Goal: Task Accomplishment & Management: Manage account settings

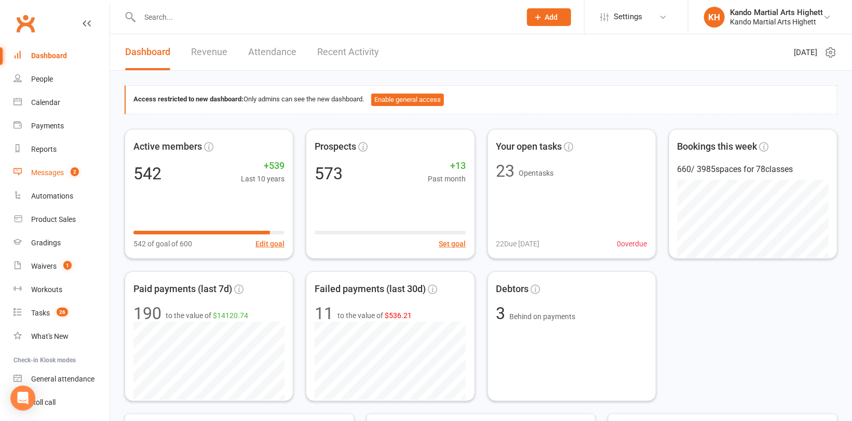
click at [59, 176] on div "Messages" at bounding box center [47, 172] width 33 height 8
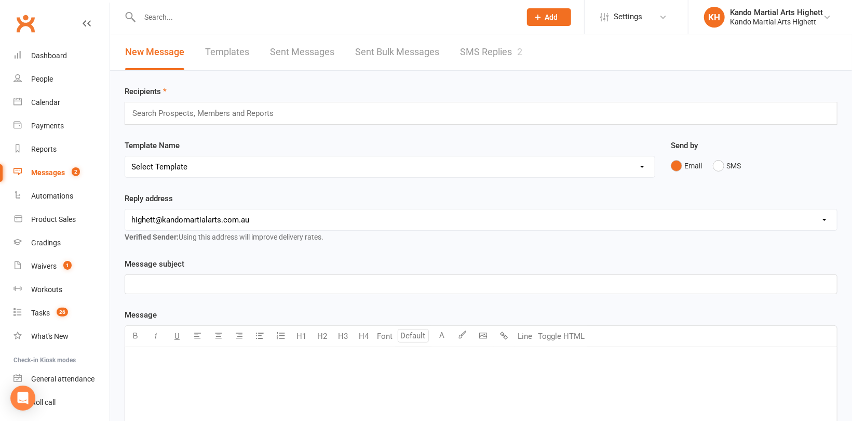
click at [481, 47] on link "SMS Replies 2" at bounding box center [491, 52] width 62 height 36
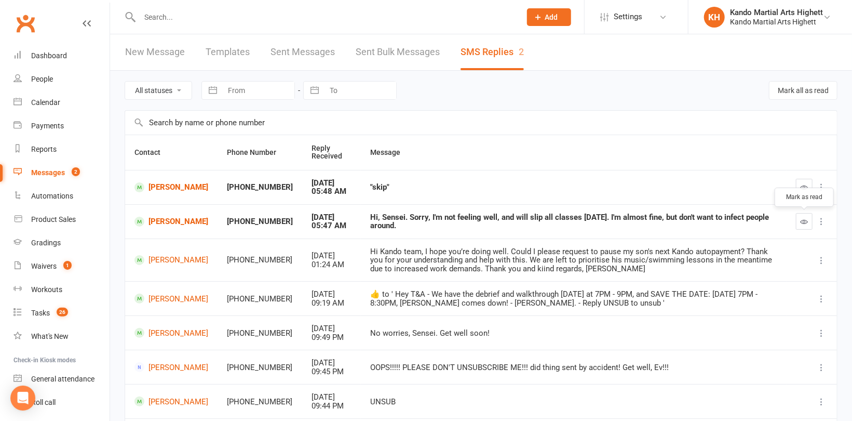
click at [803, 222] on icon "button" at bounding box center [805, 222] width 8 height 8
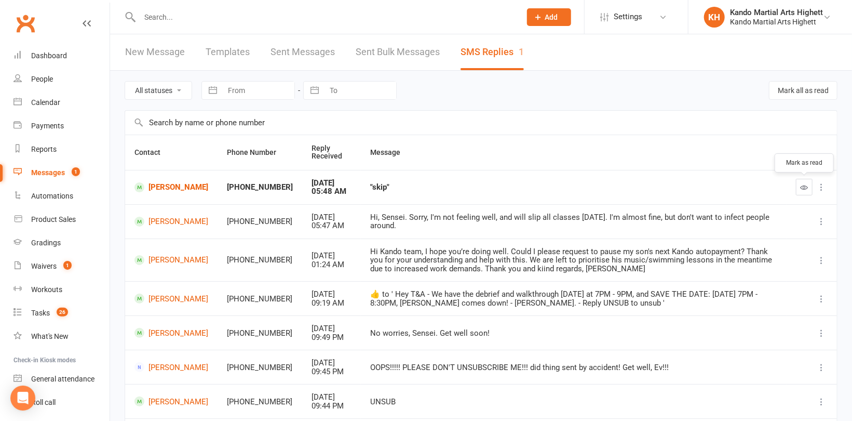
click at [801, 186] on icon "button" at bounding box center [805, 187] width 8 height 8
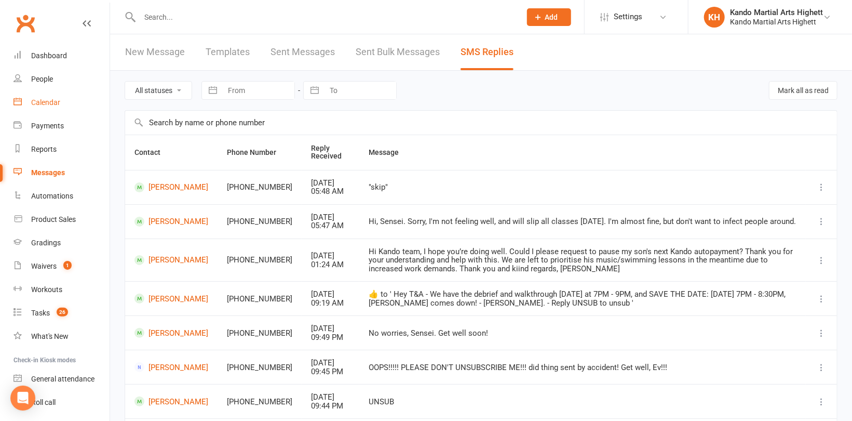
click at [51, 100] on div "Calendar" at bounding box center [45, 102] width 29 height 8
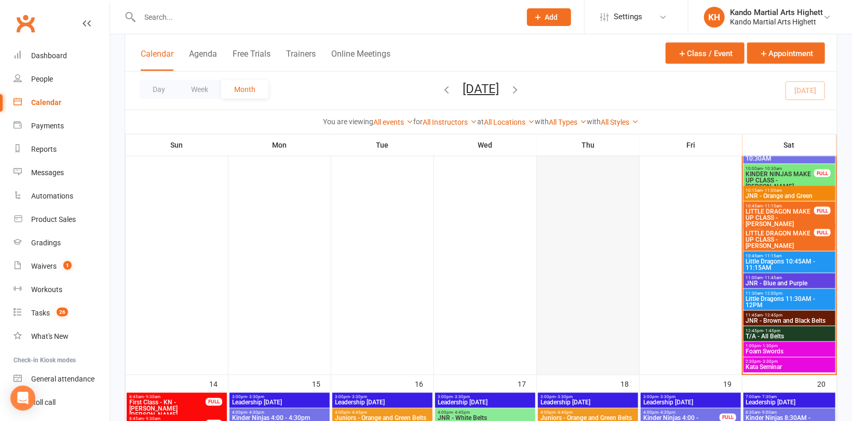
scroll to position [883, 0]
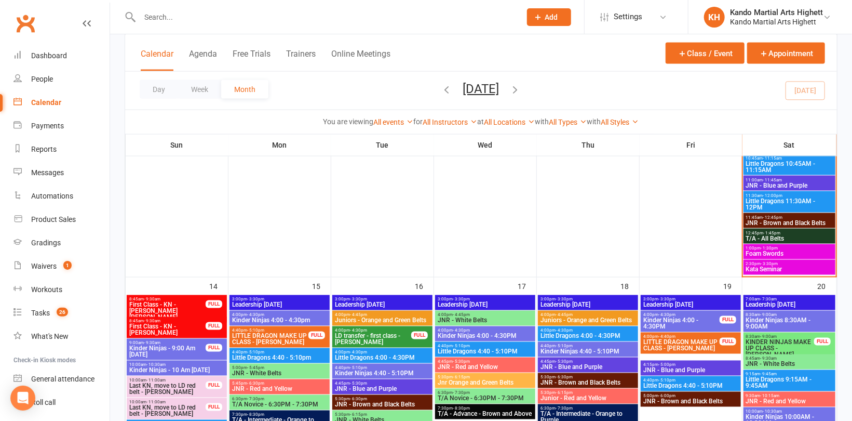
click at [763, 270] on span "Kata Seminar" at bounding box center [790, 269] width 88 height 6
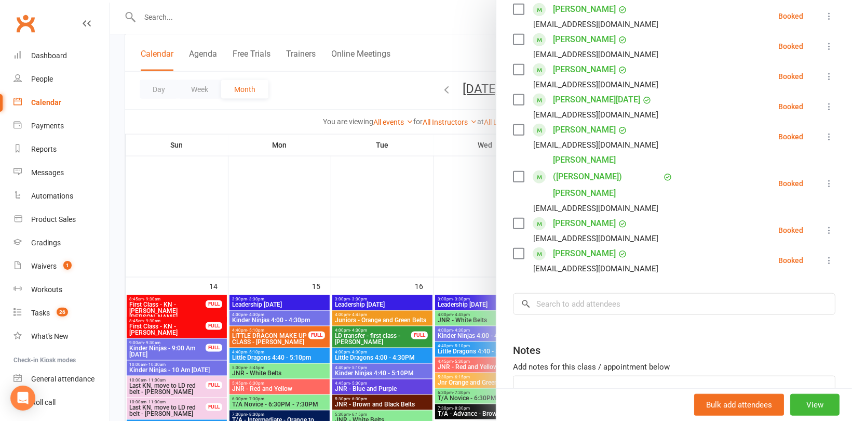
scroll to position [443, 0]
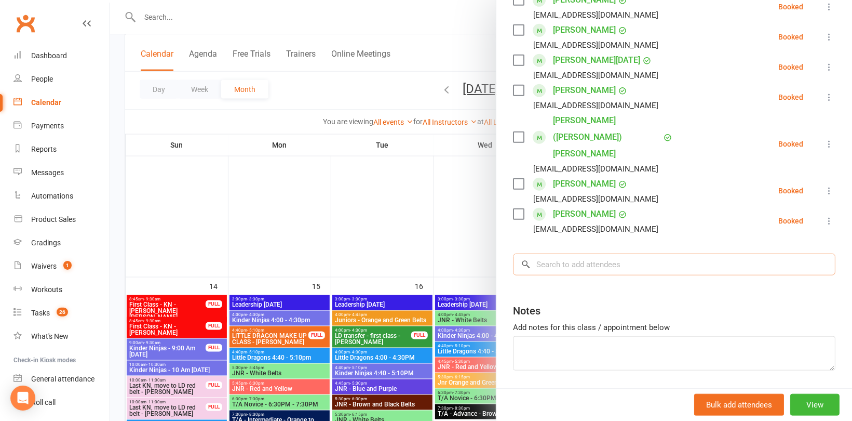
click at [594, 253] on input "search" at bounding box center [674, 264] width 323 height 22
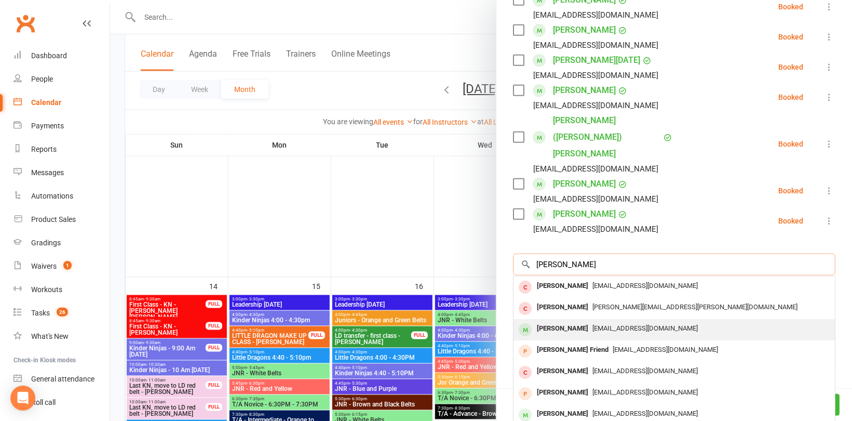
type input "[PERSON_NAME]"
click at [577, 321] on div "[PERSON_NAME]" at bounding box center [563, 328] width 60 height 15
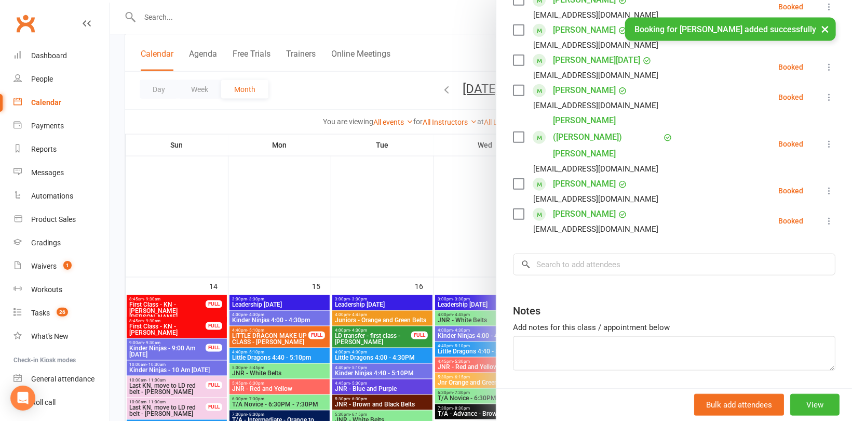
scroll to position [473, 0]
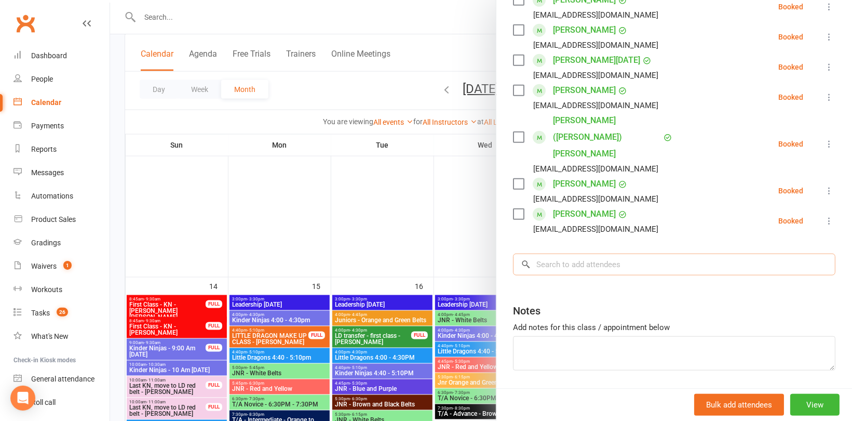
click at [557, 253] on input "search" at bounding box center [674, 264] width 323 height 22
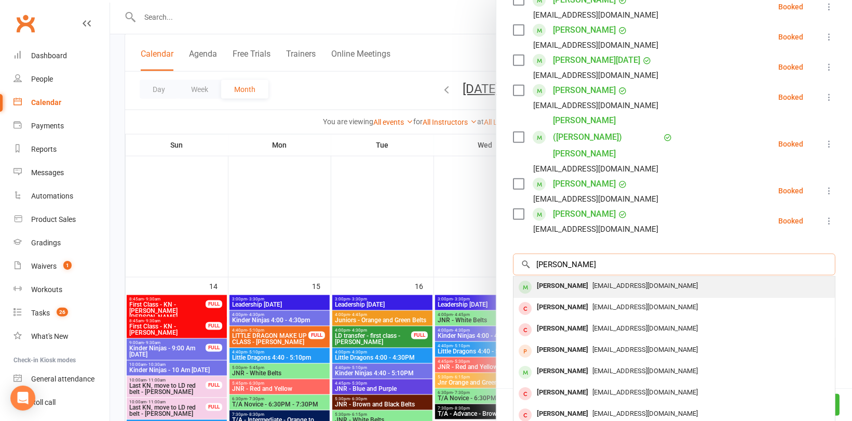
type input "[PERSON_NAME]"
click at [562, 278] on div "[PERSON_NAME]" at bounding box center [563, 285] width 60 height 15
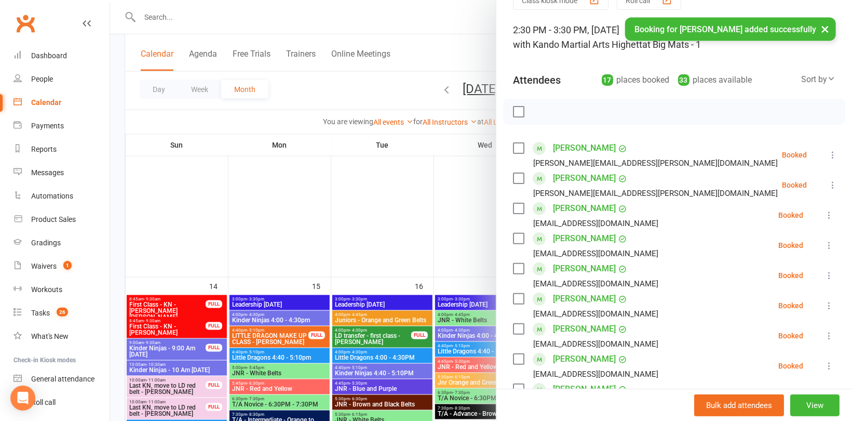
scroll to position [0, 0]
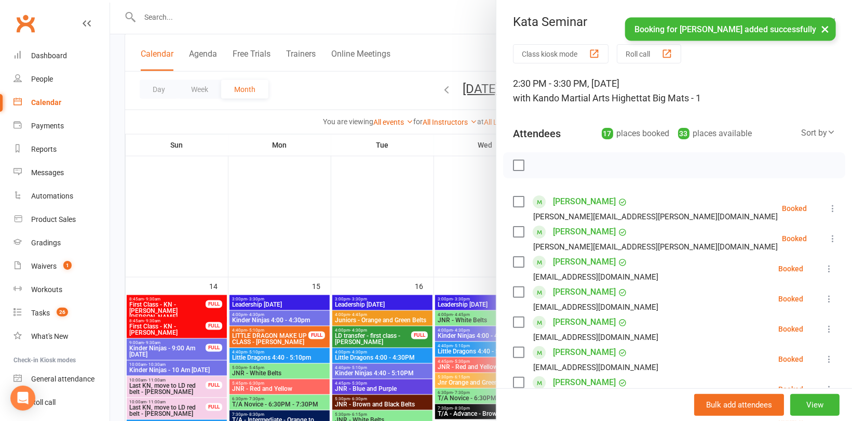
click at [419, 212] on div at bounding box center [481, 210] width 742 height 421
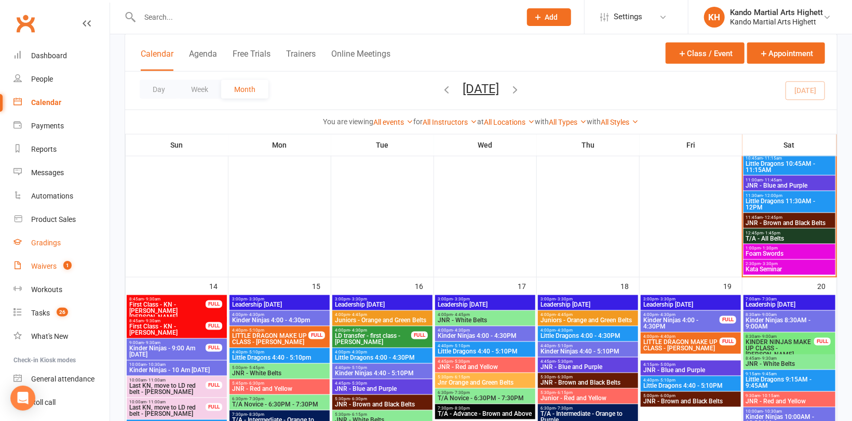
drag, startPoint x: 49, startPoint y: 266, endPoint x: 89, endPoint y: 237, distance: 49.2
click at [49, 264] on div "Waivers" at bounding box center [43, 266] width 25 height 8
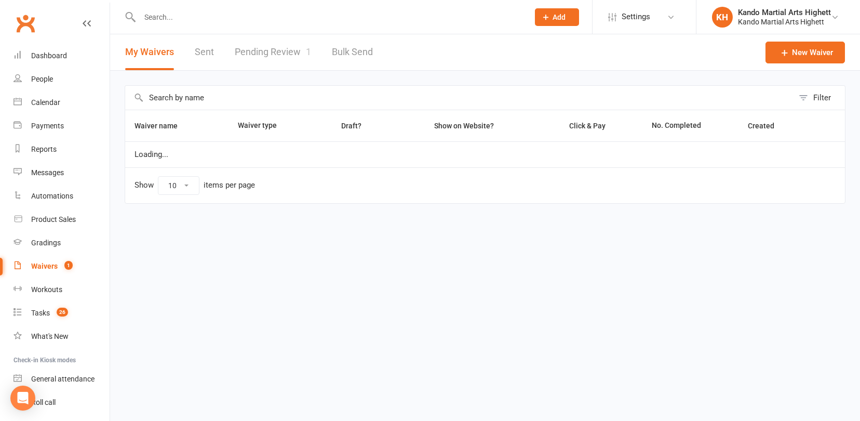
select select "100"
click at [281, 54] on link "Pending Review 1" at bounding box center [273, 52] width 76 height 36
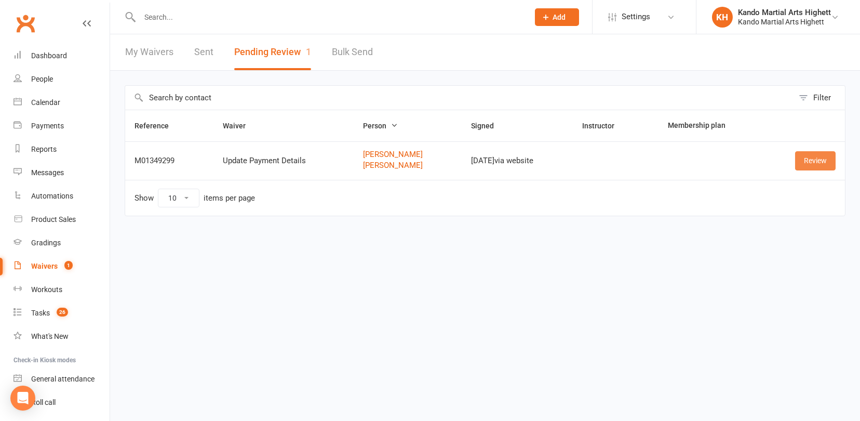
click at [817, 156] on link "Review" at bounding box center [815, 160] width 41 height 19
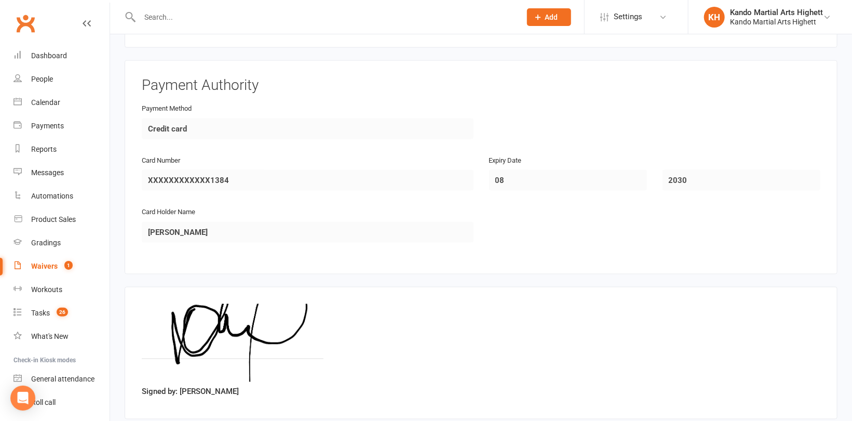
scroll to position [891, 0]
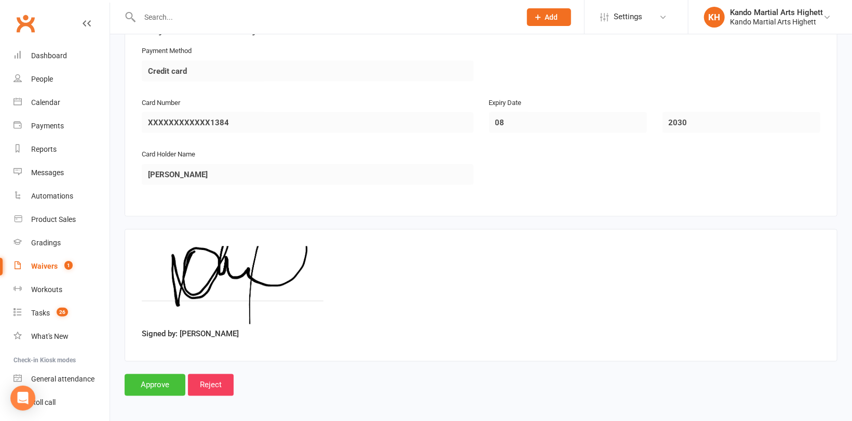
click at [166, 375] on input "Approve" at bounding box center [155, 385] width 61 height 22
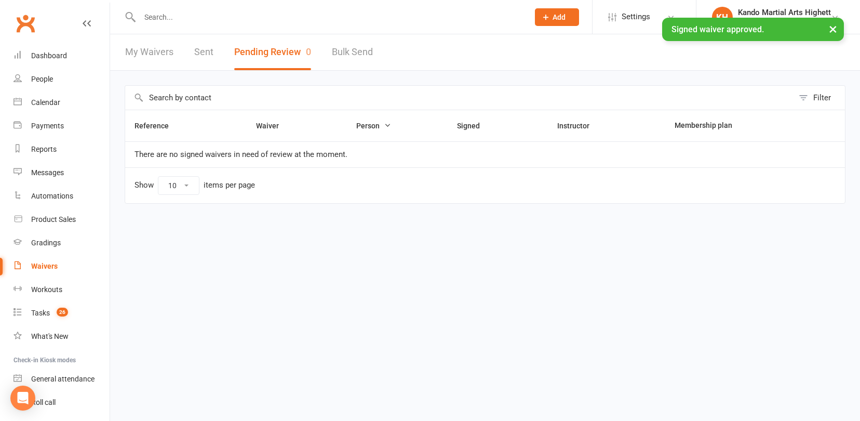
click at [195, 13] on input "text" at bounding box center [329, 17] width 385 height 15
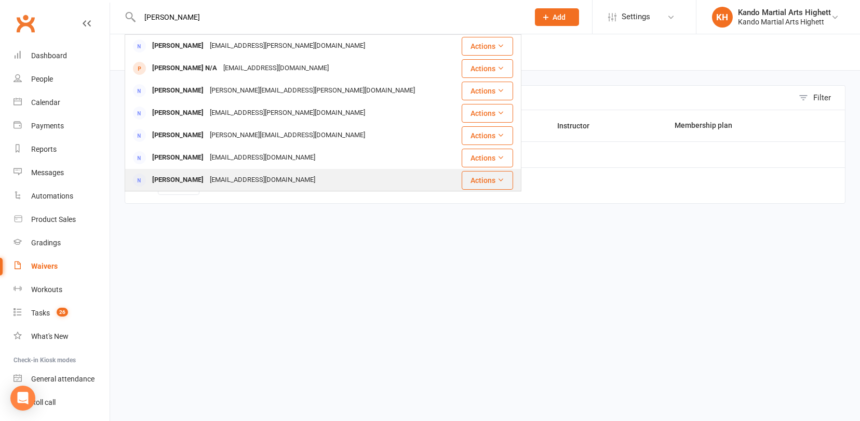
type input "[PERSON_NAME]"
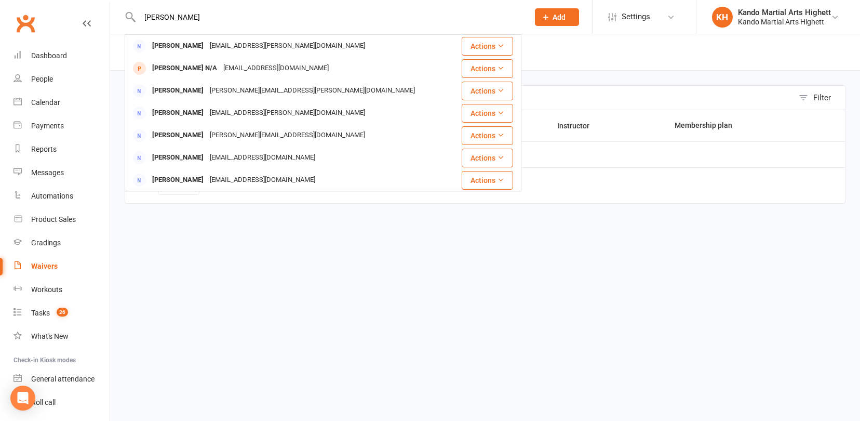
click at [197, 176] on div "[PERSON_NAME]" at bounding box center [178, 179] width 58 height 15
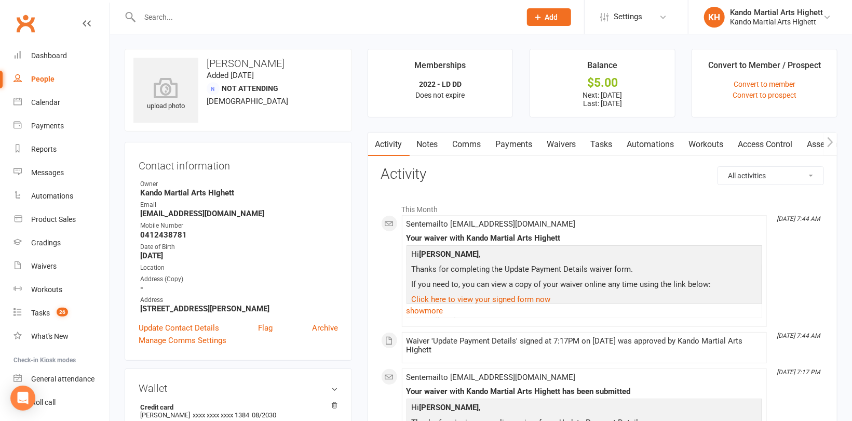
click at [515, 143] on link "Payments" at bounding box center [514, 144] width 51 height 24
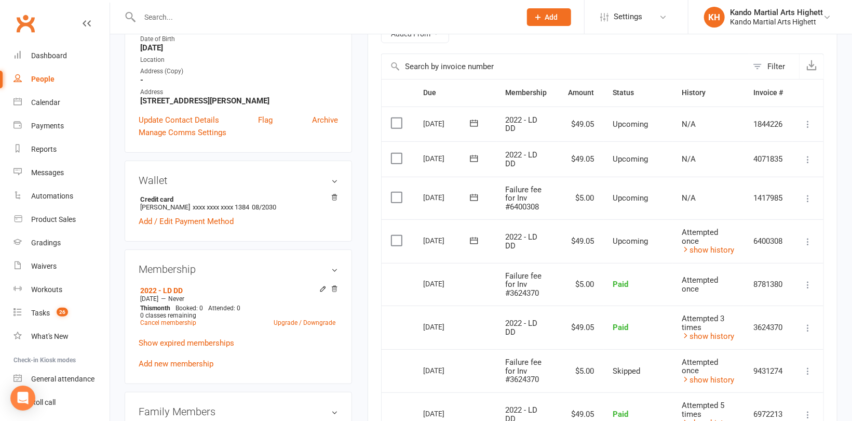
scroll to position [260, 0]
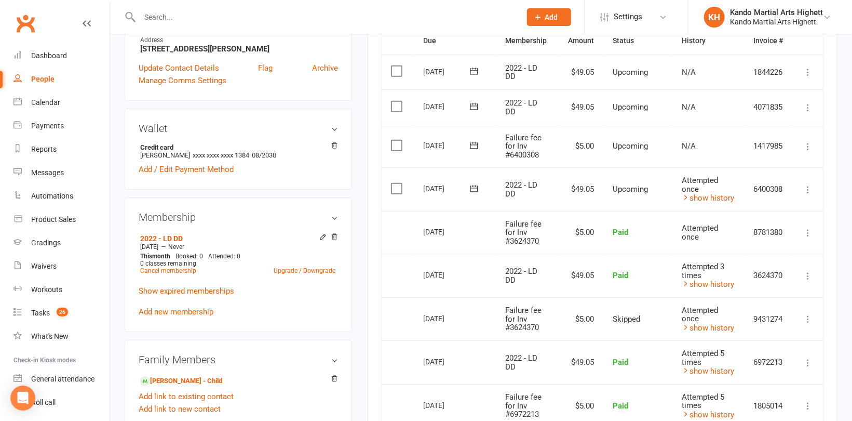
click at [811, 192] on icon at bounding box center [808, 189] width 10 height 10
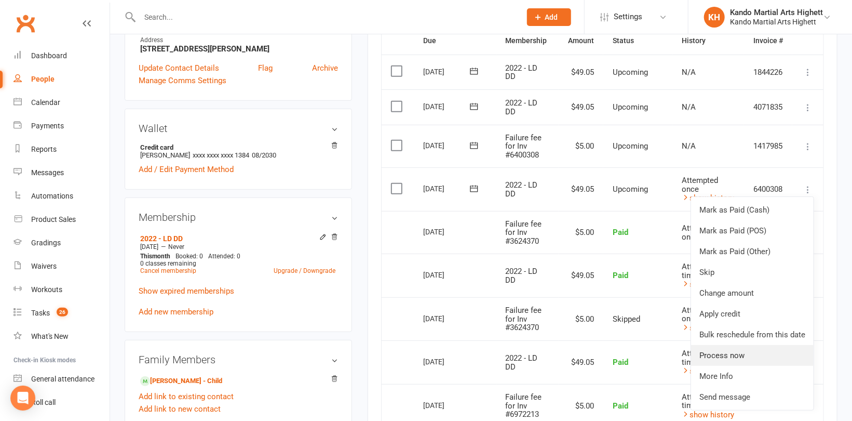
click at [727, 355] on link "Process now" at bounding box center [752, 355] width 123 height 21
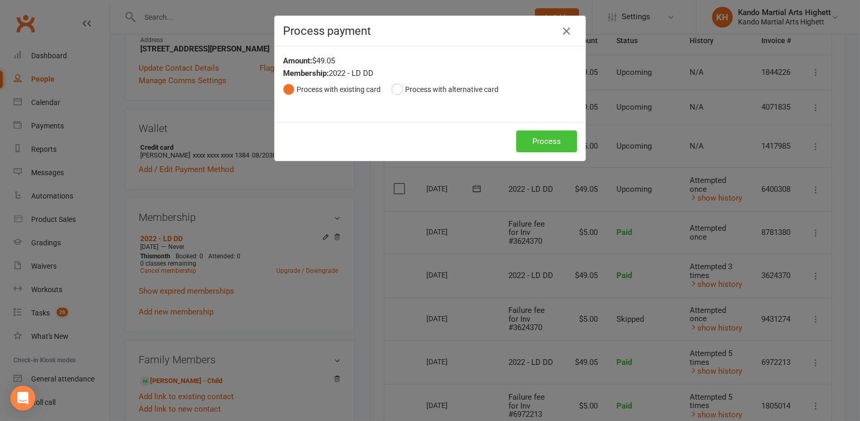
click at [545, 143] on button "Process" at bounding box center [546, 141] width 61 height 22
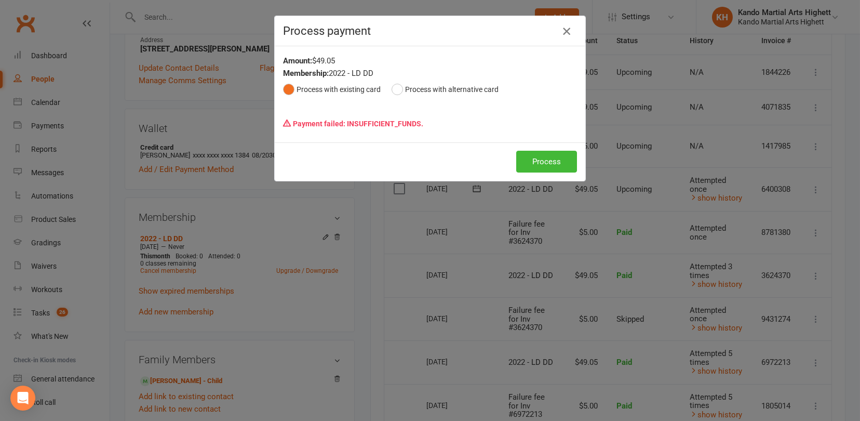
click at [568, 28] on icon "button" at bounding box center [566, 31] width 12 height 12
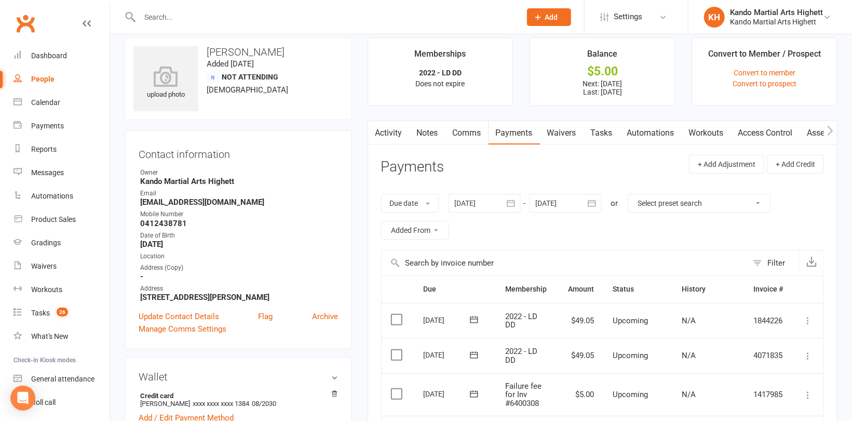
scroll to position [0, 0]
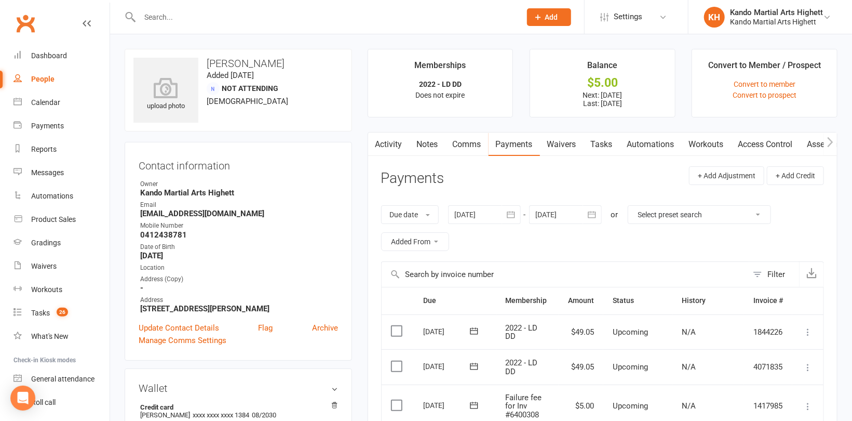
click at [387, 139] on link "Activity" at bounding box center [389, 144] width 42 height 24
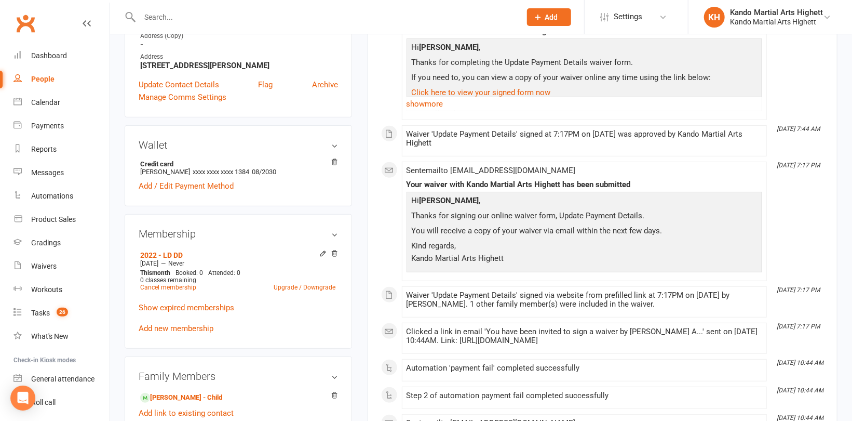
scroll to position [260, 0]
